Goal: Share content: Share content

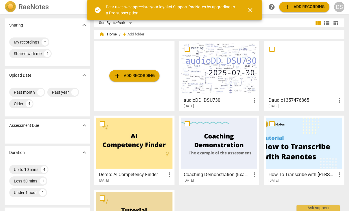
click at [254, 12] on span "close" at bounding box center [250, 10] width 14 height 7
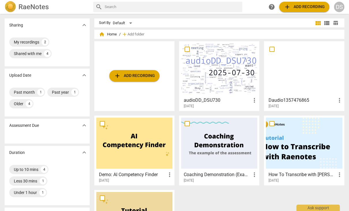
click at [25, 11] on h2 "RaeNotes" at bounding box center [33, 7] width 30 height 8
click at [10, 7] on img at bounding box center [11, 7] width 12 height 12
click at [338, 10] on div "DS" at bounding box center [339, 7] width 10 height 10
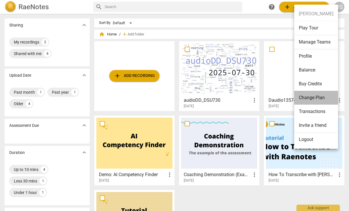
click at [324, 98] on li "Change Plan" at bounding box center [316, 98] width 44 height 14
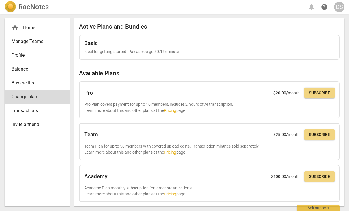
click at [31, 31] on div "home Home" at bounding box center [35, 27] width 47 height 7
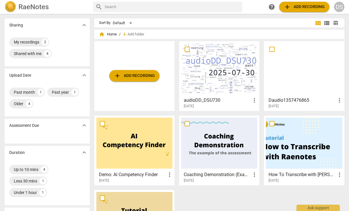
click at [231, 75] on div at bounding box center [219, 68] width 76 height 51
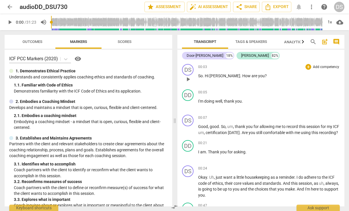
click at [203, 68] on span "00:03" at bounding box center [202, 67] width 9 height 5
click at [189, 84] on button "pause" at bounding box center [187, 79] width 9 height 9
type input "5"
click at [341, 24] on span "cloud_download" at bounding box center [339, 22] width 7 height 7
click at [332, 80] on div at bounding box center [174, 105] width 349 height 211
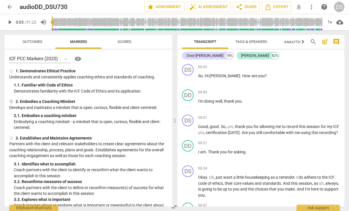
click at [313, 8] on span "more_vert" at bounding box center [311, 6] width 7 height 7
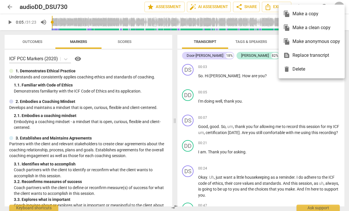
click at [328, 99] on div at bounding box center [174, 105] width 349 height 211
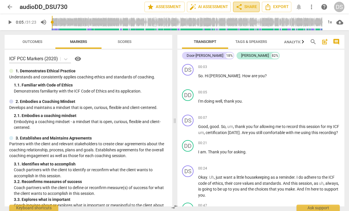
click at [247, 9] on span "share Share" at bounding box center [245, 6] width 21 height 7
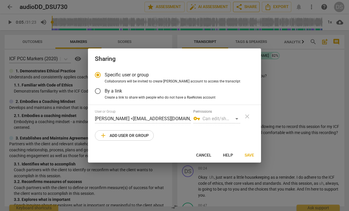
radio input "false"
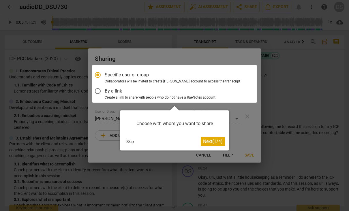
click at [101, 92] on div at bounding box center [174, 83] width 165 height 37
click at [103, 93] on div at bounding box center [174, 83] width 165 height 37
click at [99, 90] on div at bounding box center [174, 83] width 165 height 37
click at [99, 91] on div at bounding box center [174, 83] width 165 height 37
click at [251, 122] on div at bounding box center [174, 105] width 349 height 211
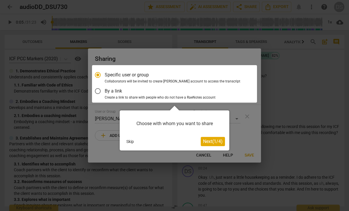
click at [288, 136] on div at bounding box center [174, 105] width 349 height 211
click at [288, 41] on div at bounding box center [174, 105] width 349 height 211
click at [211, 145] on button "Next ( 1 / 4 )" at bounding box center [213, 141] width 24 height 9
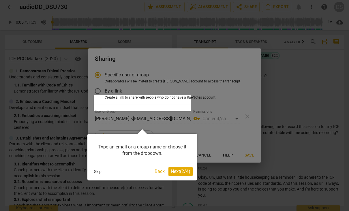
click at [105, 91] on div at bounding box center [174, 105] width 349 height 211
click at [97, 91] on div at bounding box center [174, 105] width 349 height 211
click at [100, 171] on button "Skip" at bounding box center [98, 171] width 12 height 9
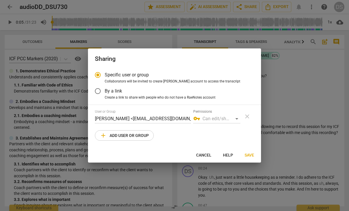
click at [100, 92] on input "By a link" at bounding box center [98, 91] width 14 height 14
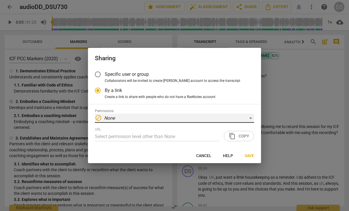
click at [155, 121] on div "block None" at bounding box center [174, 118] width 159 height 9
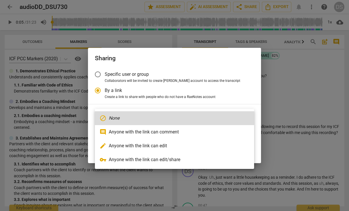
click at [178, 135] on li "comment Anyone with the link can comment" at bounding box center [174, 132] width 159 height 14
radio input "false"
type input "[URL][DOMAIN_NAME]"
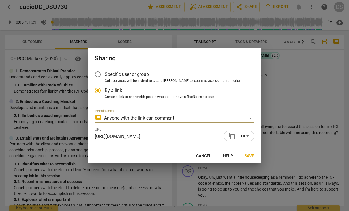
click at [238, 137] on span "content_copy Copy" at bounding box center [238, 136] width 20 height 7
click at [252, 157] on span "Save" at bounding box center [249, 156] width 10 height 6
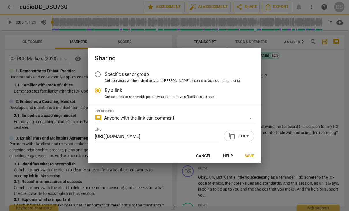
radio input "false"
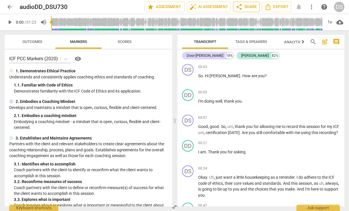
click at [251, 10] on span "share Share" at bounding box center [245, 6] width 21 height 7
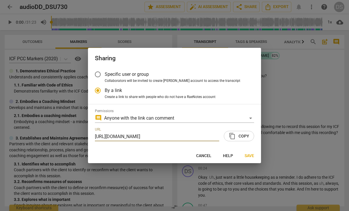
click at [309, 103] on div at bounding box center [174, 105] width 349 height 211
radio input "false"
